Goal: Transaction & Acquisition: Purchase product/service

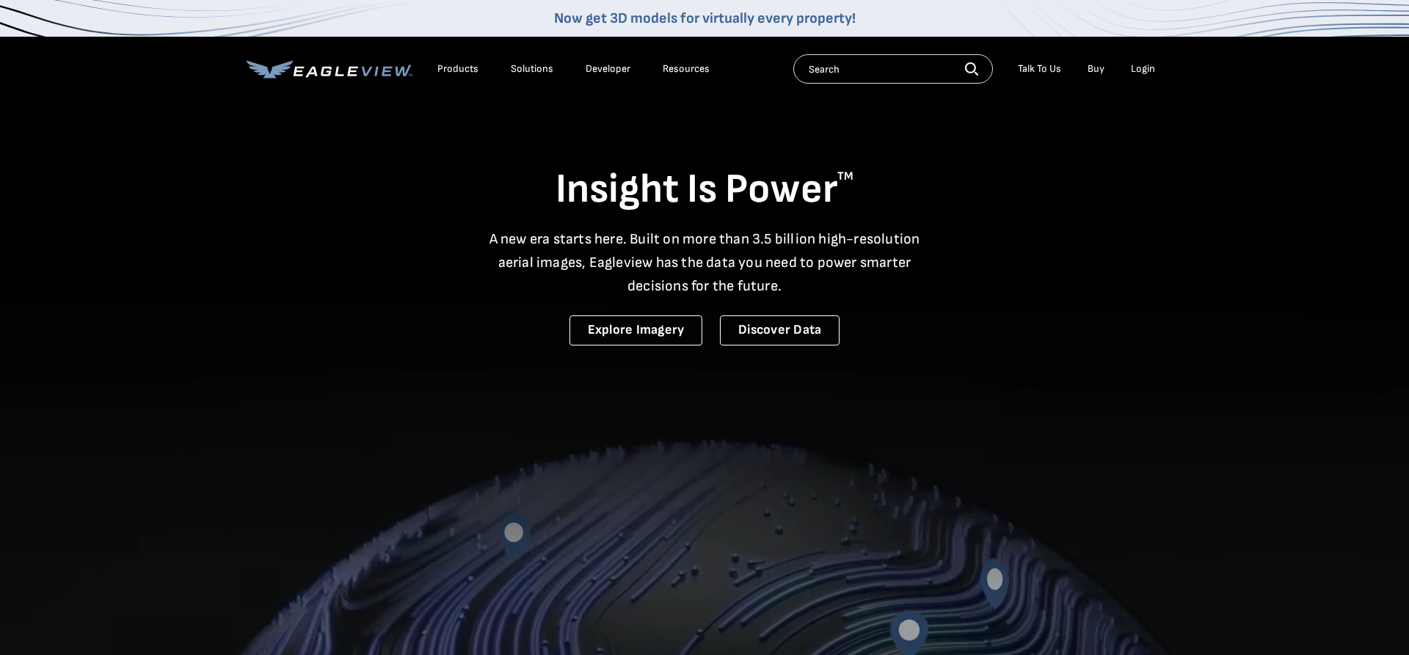
click at [1147, 72] on div "Login" at bounding box center [1143, 68] width 24 height 13
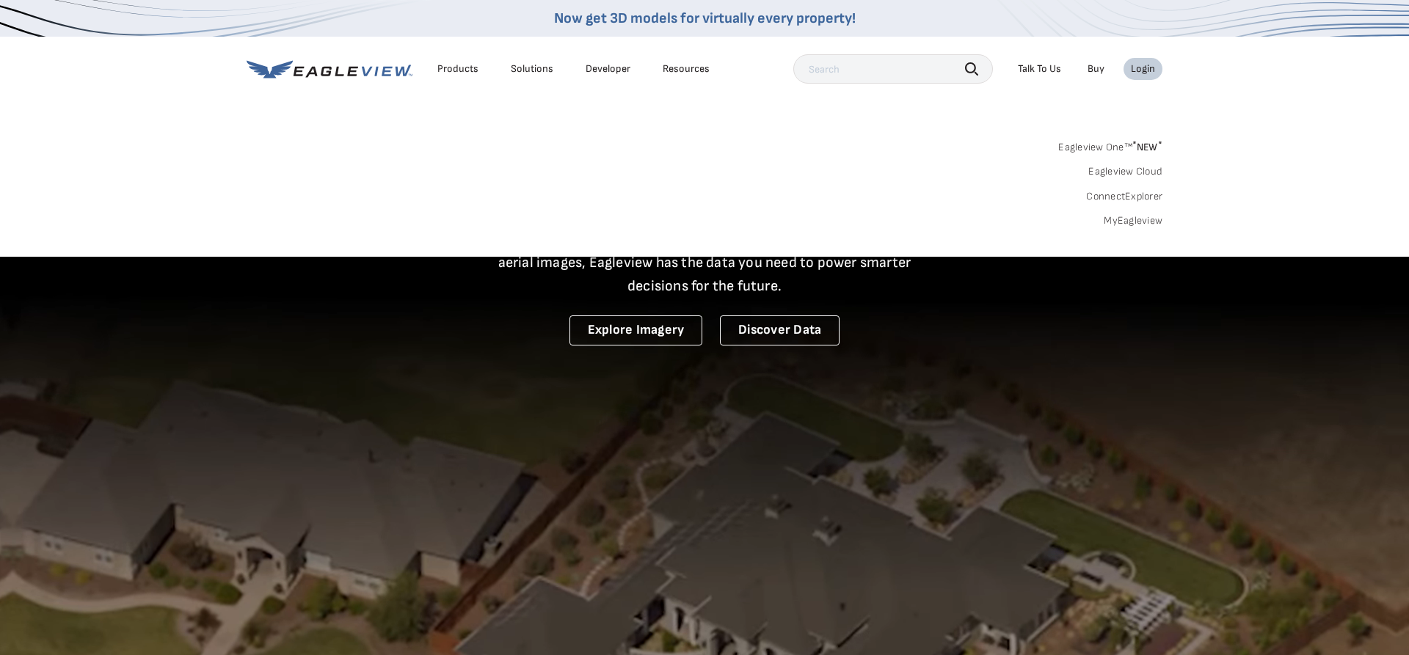
click at [1140, 146] on span "* NEW *" at bounding box center [1148, 147] width 30 height 12
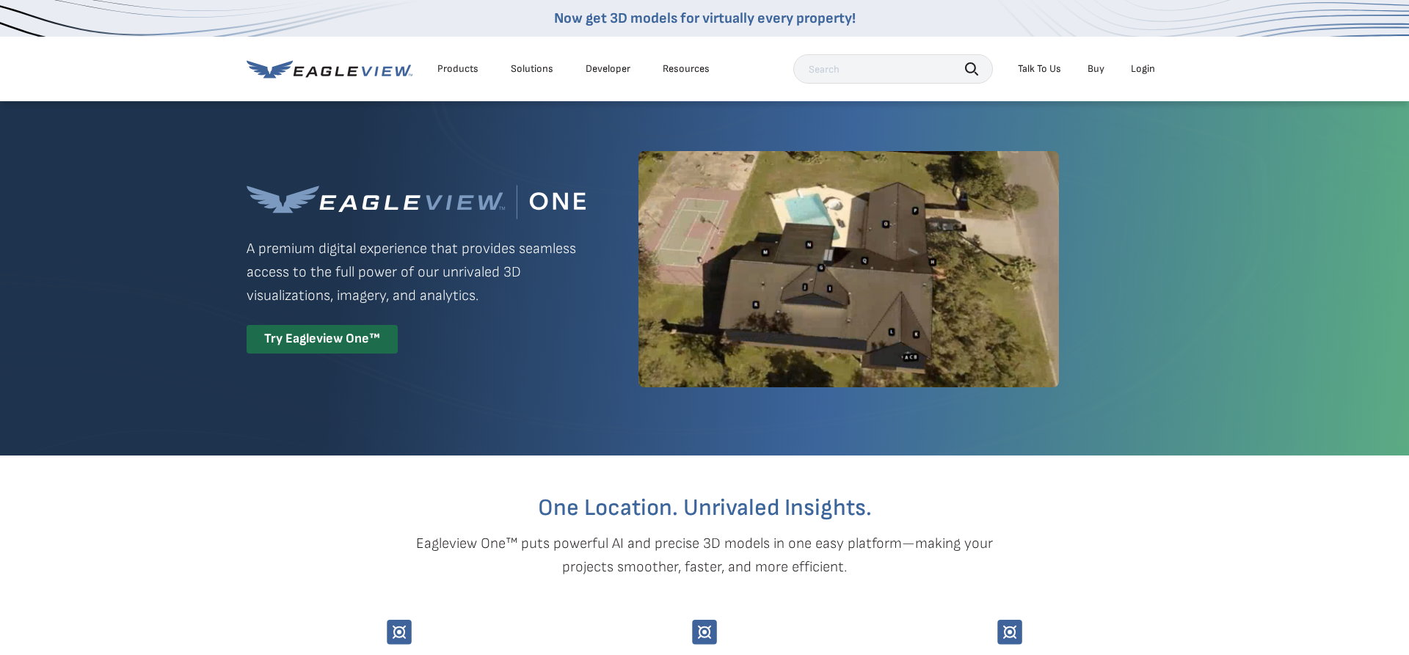
click at [1140, 62] on li "Login" at bounding box center [1143, 69] width 39 height 22
click at [1142, 70] on div "Login" at bounding box center [1143, 68] width 24 height 13
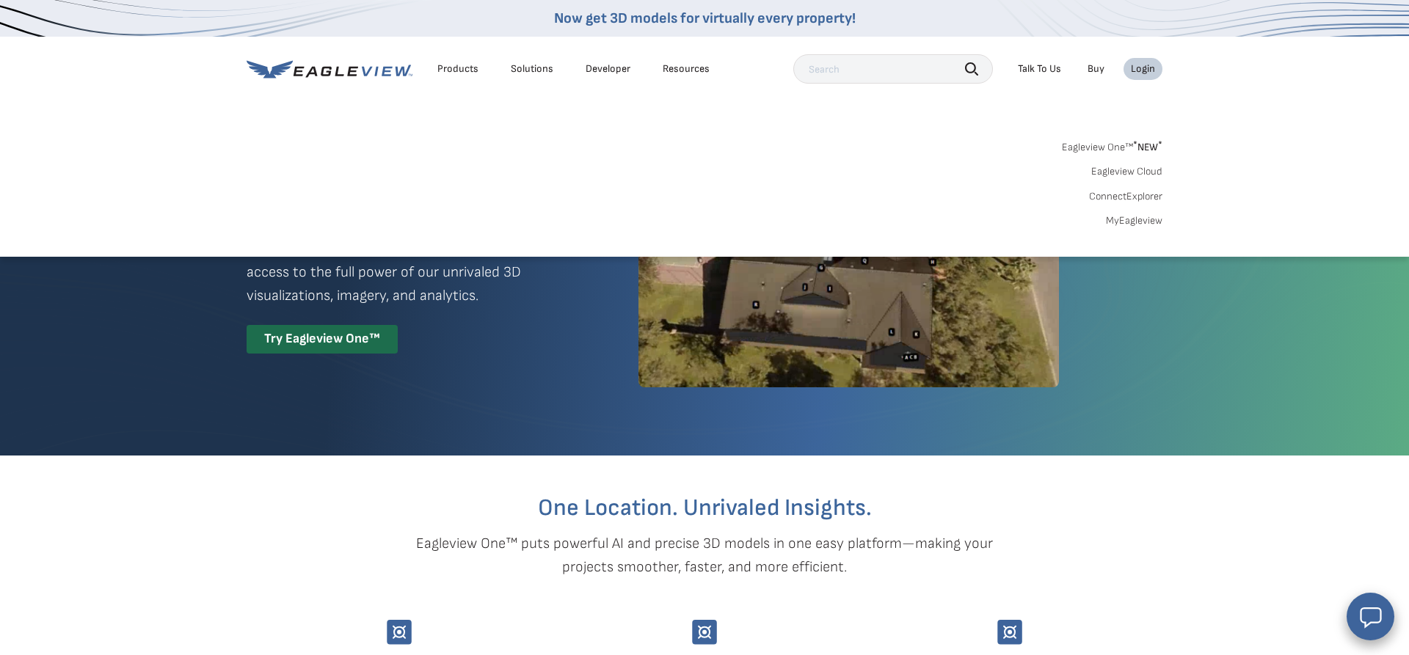
click at [1154, 217] on link "MyEagleview" at bounding box center [1134, 220] width 57 height 13
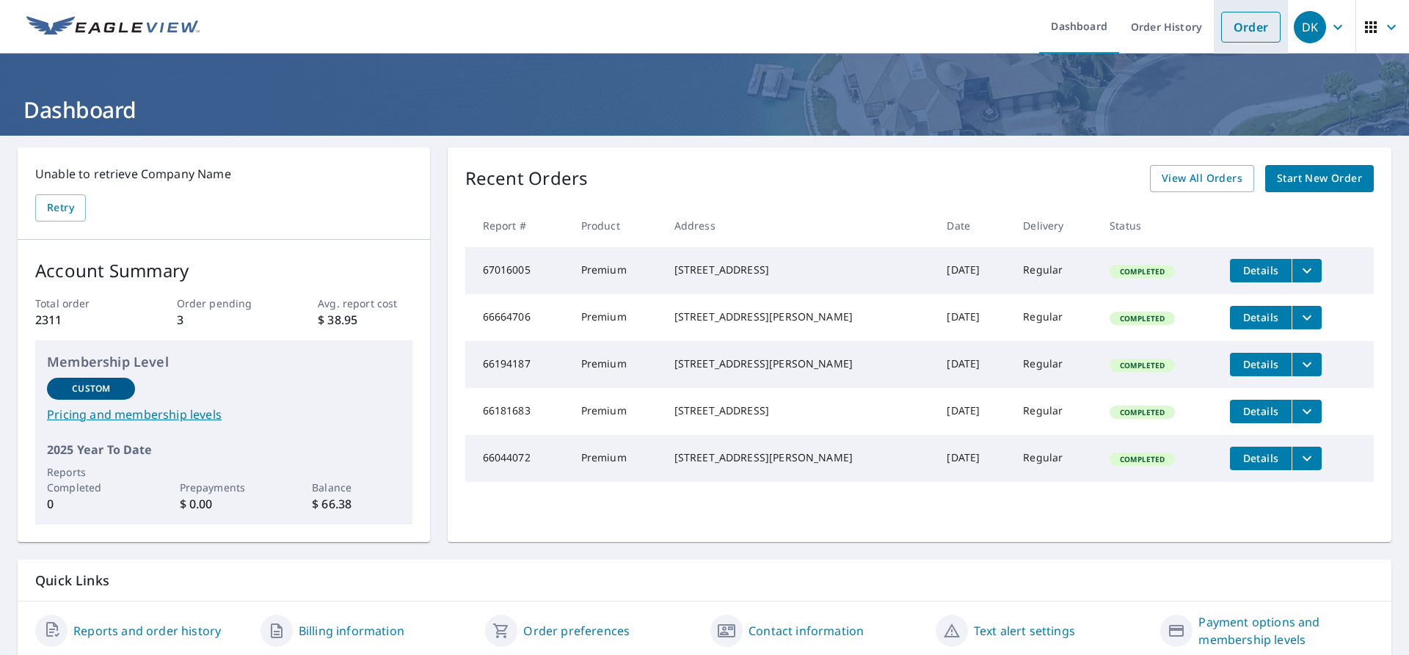
click at [1260, 23] on link "Order" at bounding box center [1250, 27] width 59 height 31
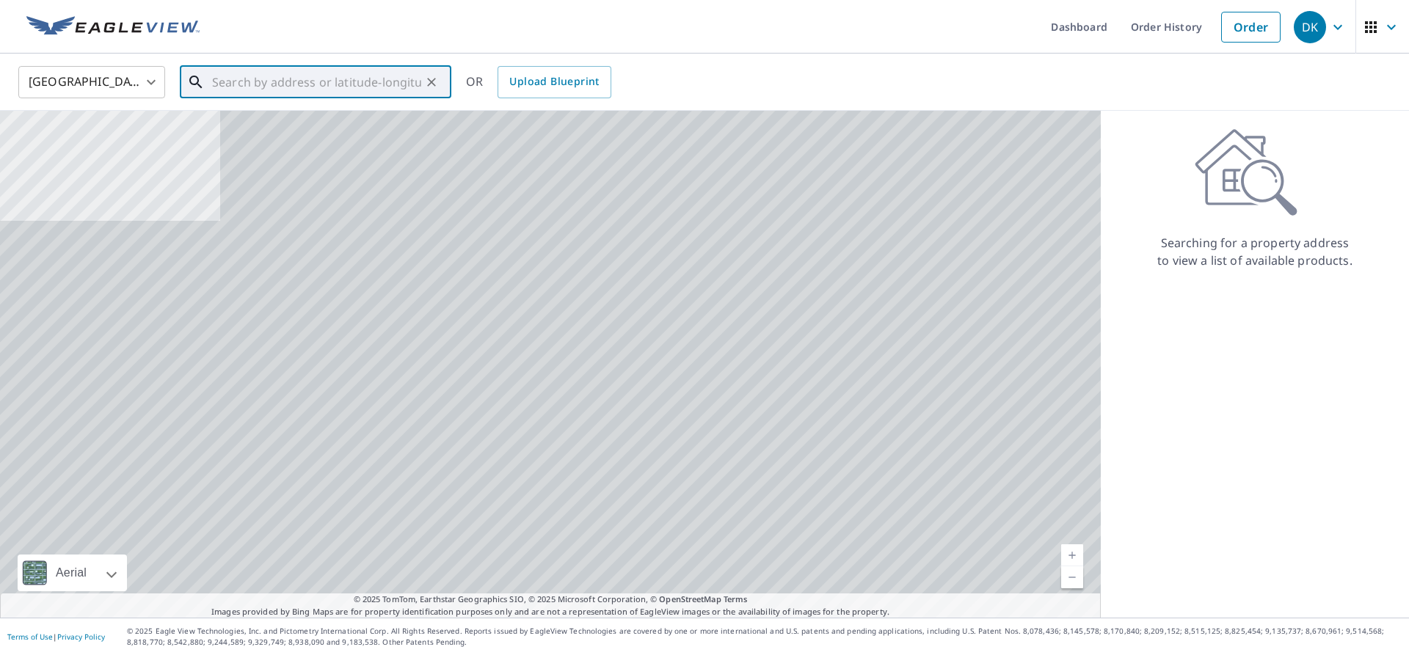
click at [315, 78] on input "text" at bounding box center [316, 82] width 209 height 41
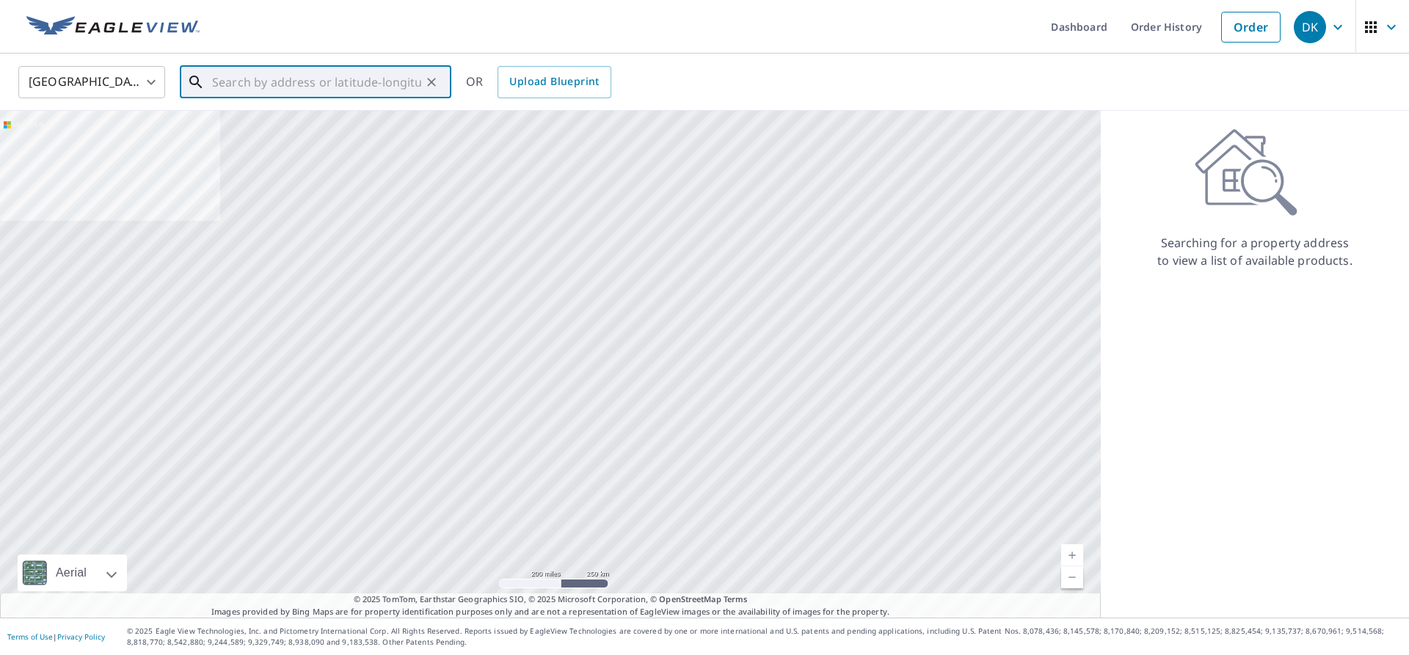
paste input "[STREET_ADDRESS][PERSON_NAME]"
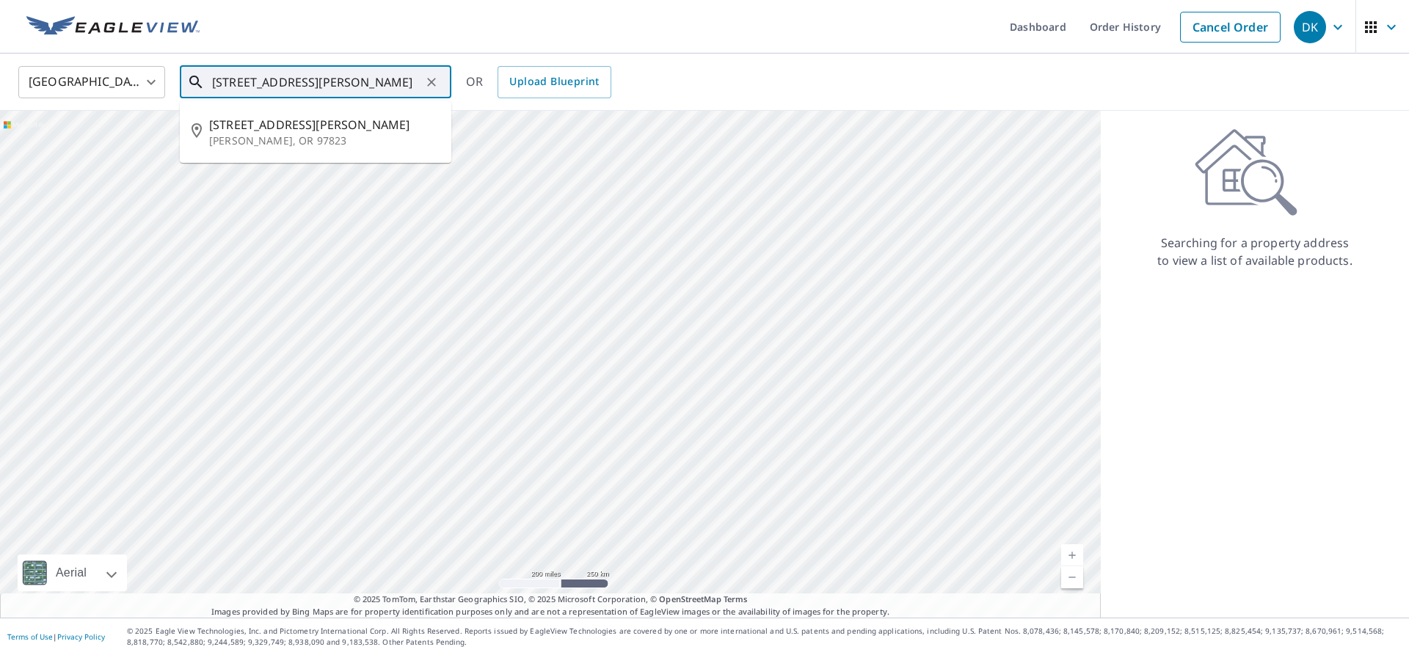
click at [241, 81] on input "[STREET_ADDRESS][PERSON_NAME]" at bounding box center [316, 82] width 209 height 41
click at [368, 75] on input "[STREET_ADDRESS][PERSON_NAME]" at bounding box center [316, 82] width 209 height 41
type input "[STREET_ADDRESS][PERSON_NAME][PERSON_NAME]"
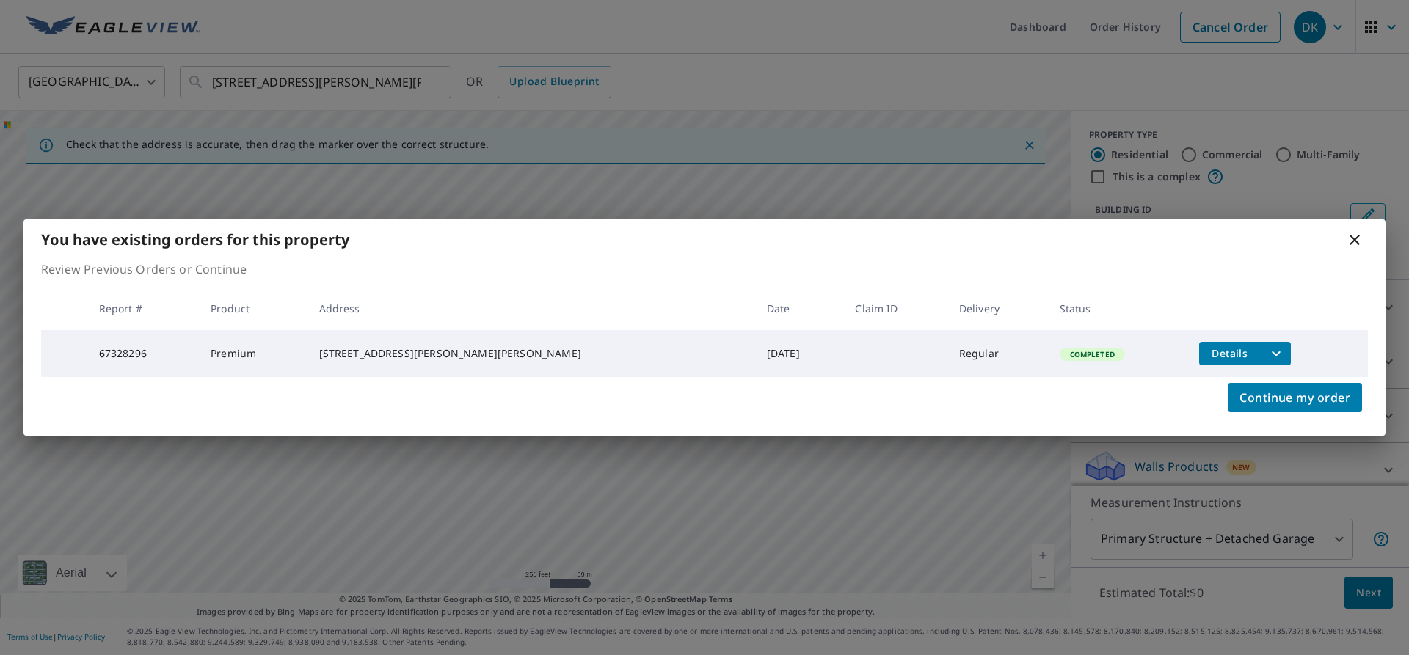
click at [1360, 238] on icon at bounding box center [1355, 240] width 18 height 18
